Goal: Task Accomplishment & Management: Use online tool/utility

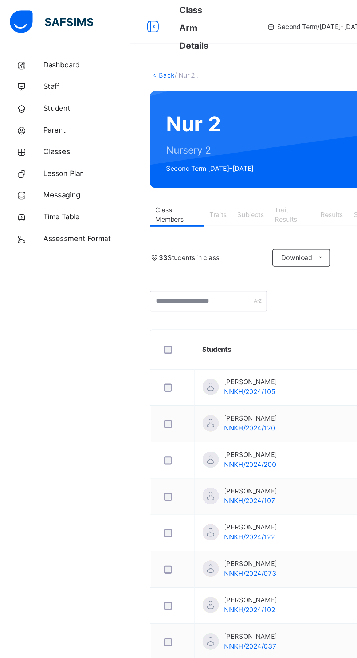
click at [47, 44] on span "Dashboard" at bounding box center [58, 43] width 58 height 7
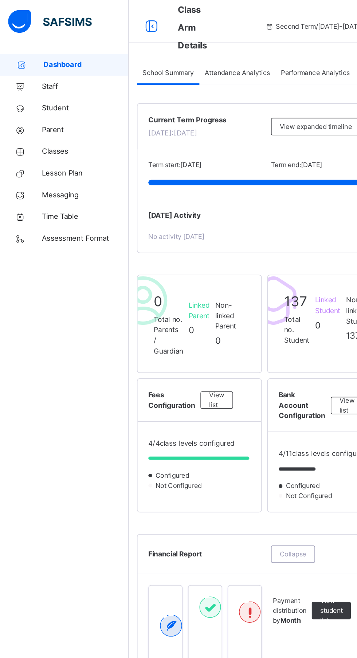
click at [171, 53] on div "Attendance Analytics" at bounding box center [160, 49] width 51 height 15
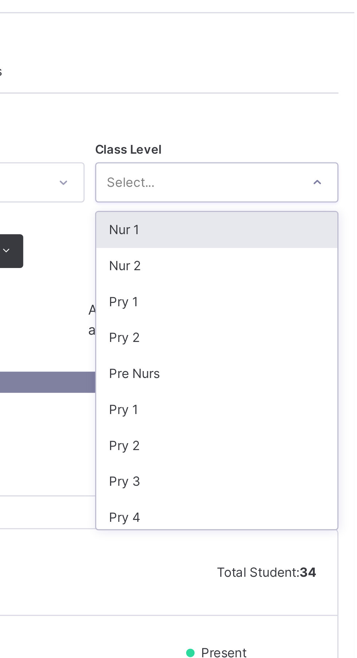
click at [286, 117] on div "Nur 2" at bounding box center [309, 116] width 83 height 12
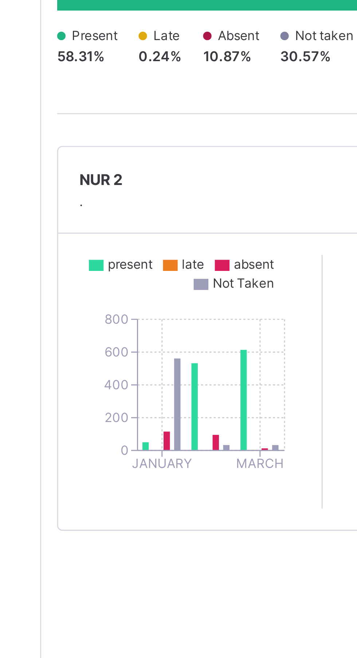
click at [160, 316] on icon "0 200 400 600 800 JANUARY MARCH" at bounding box center [135, 305] width 76 height 73
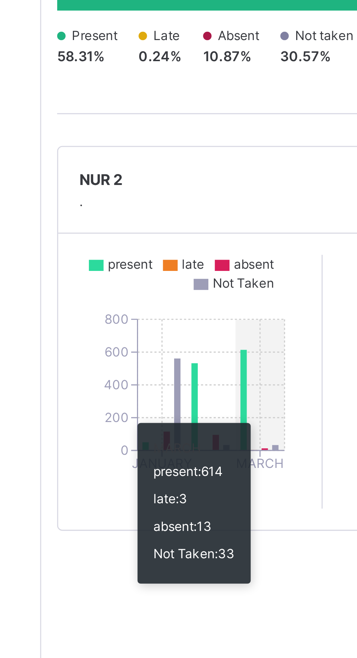
click at [140, 311] on icon at bounding box center [140, 315] width 2 height 30
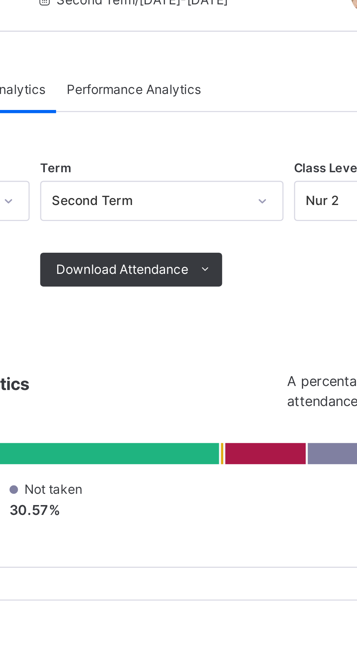
click at [229, 110] on span "Download Attendance" at bounding box center [208, 111] width 45 height 7
click at [0, 0] on li "PDF" at bounding box center [0, 0] width 0 height 0
